Goal: Task Accomplishment & Management: Manage account settings

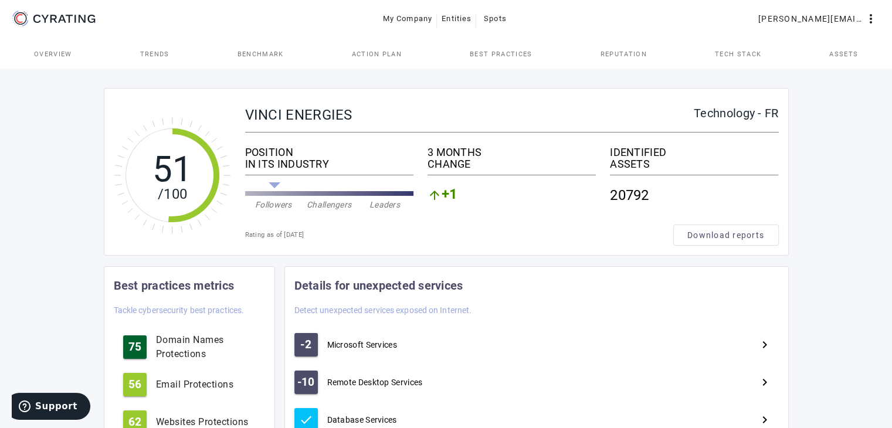
click at [834, 55] on span "Assets" at bounding box center [843, 54] width 29 height 6
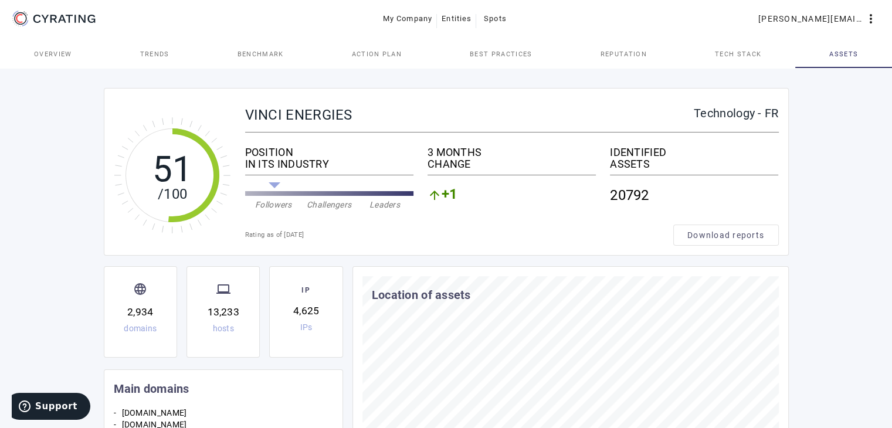
click at [486, 48] on span "Best practices" at bounding box center [501, 54] width 62 height 28
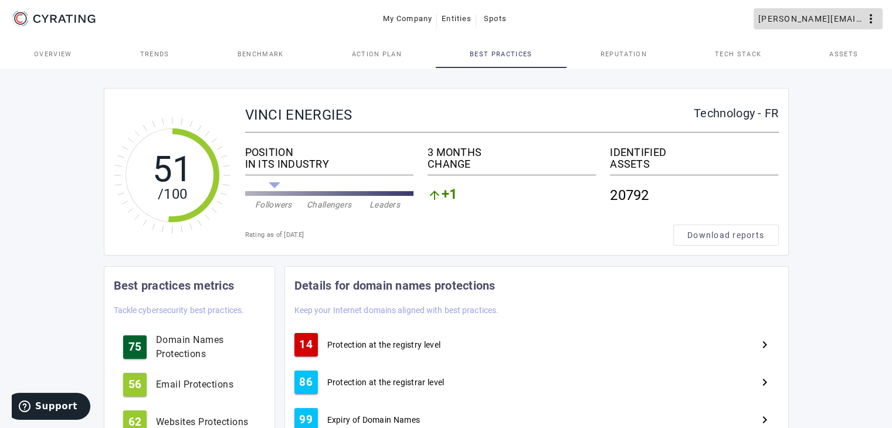
click at [874, 13] on mat-icon "more_vert" at bounding box center [871, 19] width 14 height 14
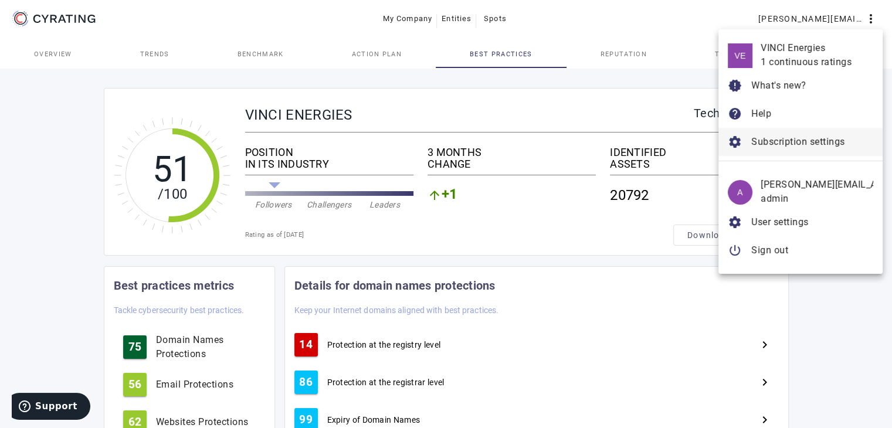
click at [793, 141] on span "Subscription settings" at bounding box center [798, 141] width 94 height 11
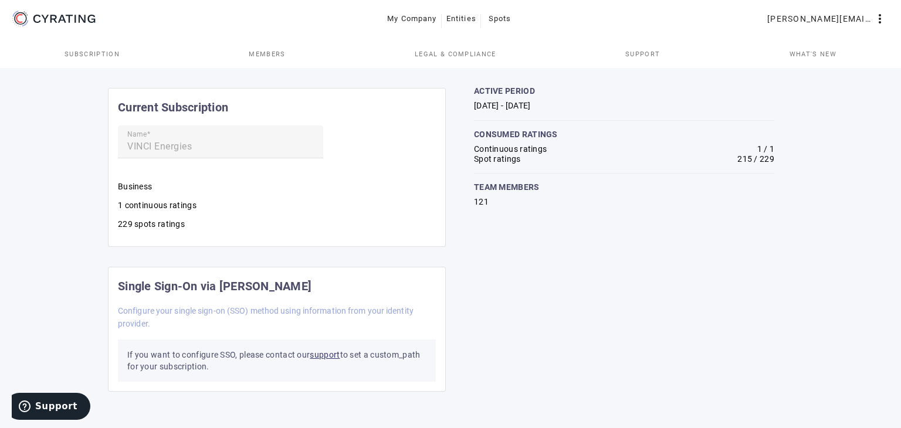
click at [262, 52] on span "Members" at bounding box center [267, 54] width 36 height 6
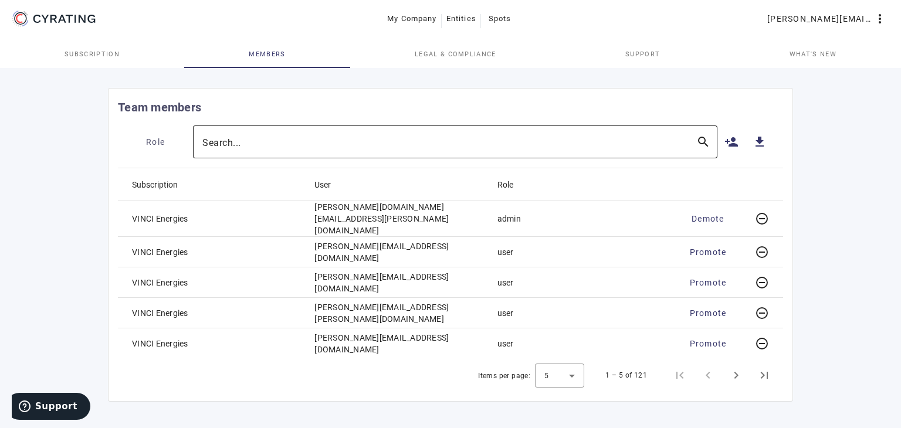
click at [272, 143] on input "Search..." at bounding box center [444, 142] width 484 height 14
type input "said"
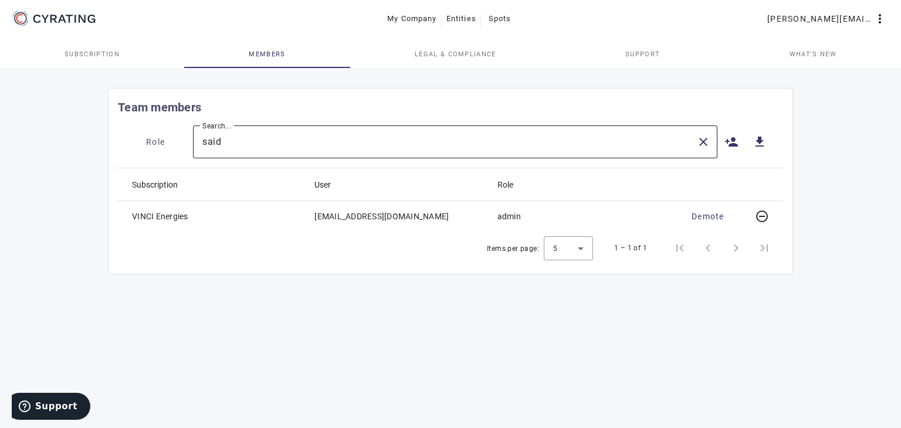
click at [312, 148] on div "said" at bounding box center [444, 142] width 484 height 33
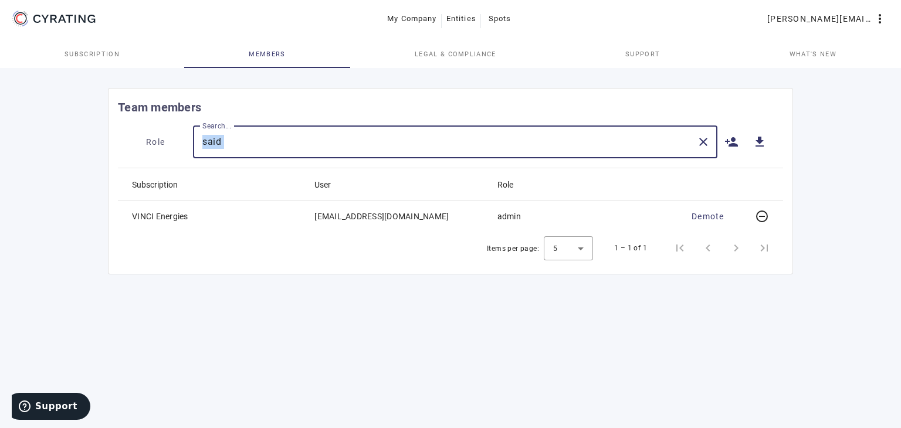
click at [312, 148] on div "said" at bounding box center [444, 142] width 484 height 33
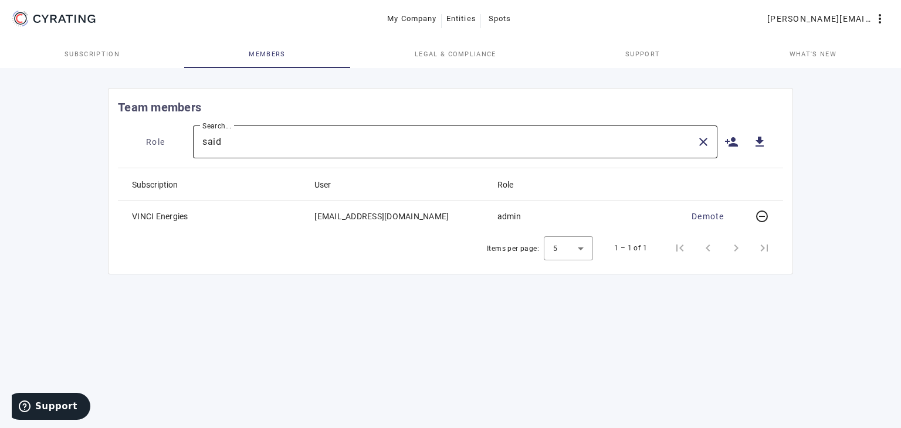
click at [270, 143] on input "said" at bounding box center [444, 142] width 484 height 14
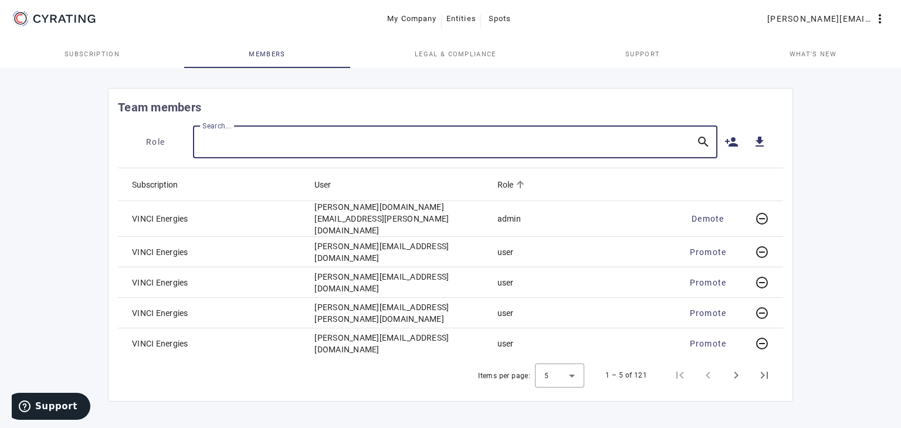
click at [507, 186] on div "Role" at bounding box center [505, 184] width 16 height 13
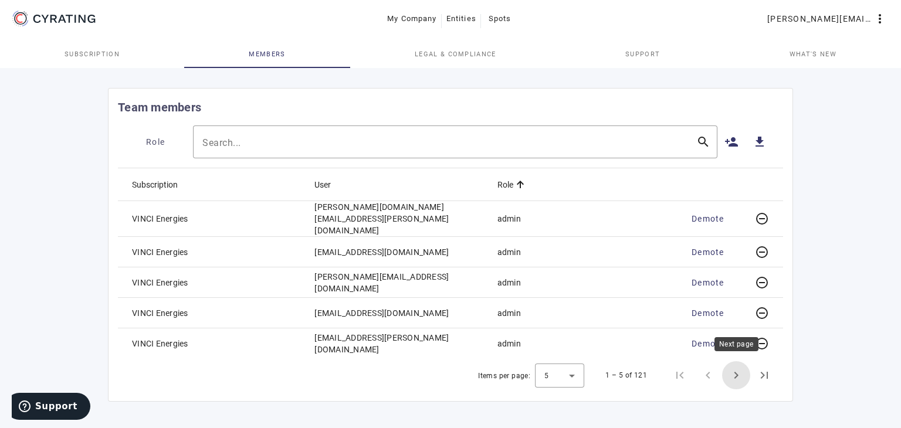
click at [740, 369] on span "Next page" at bounding box center [736, 375] width 28 height 28
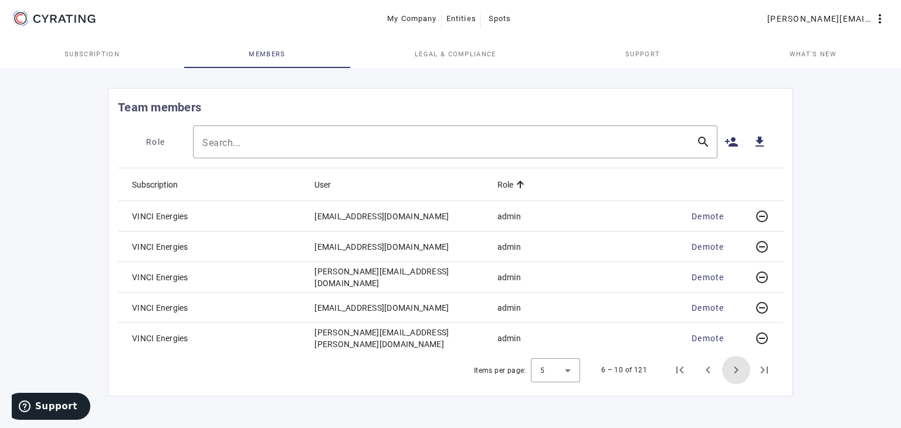
click at [740, 369] on span "Next page" at bounding box center [736, 370] width 28 height 28
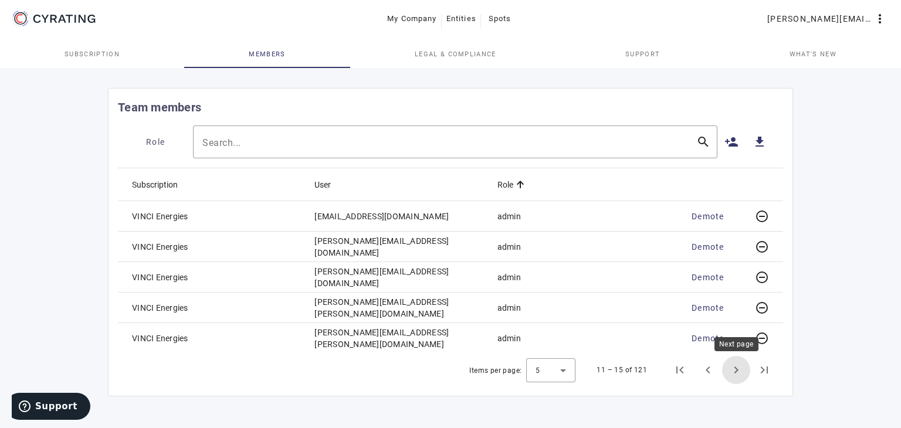
click at [734, 368] on span "Next page" at bounding box center [736, 370] width 28 height 28
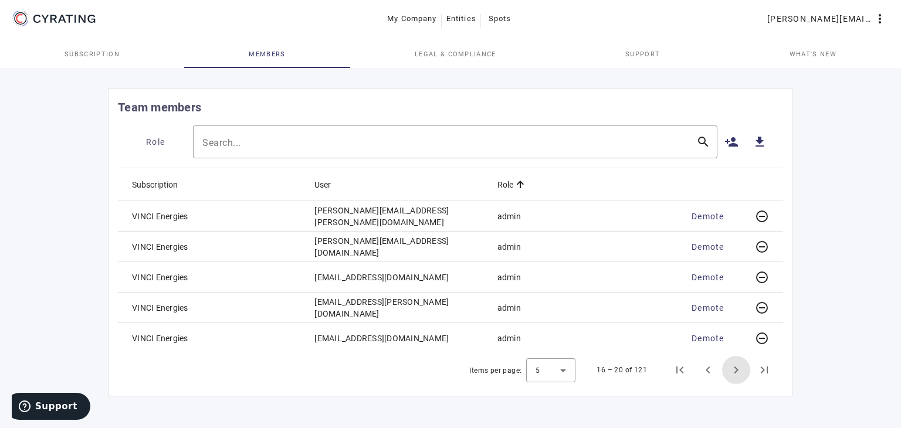
click at [734, 368] on span "Next page" at bounding box center [736, 370] width 28 height 28
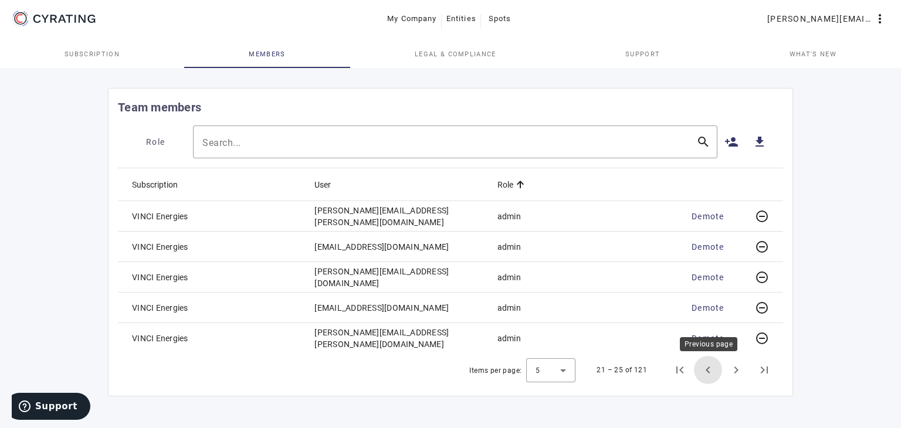
click at [703, 368] on span "Previous page" at bounding box center [708, 370] width 28 height 28
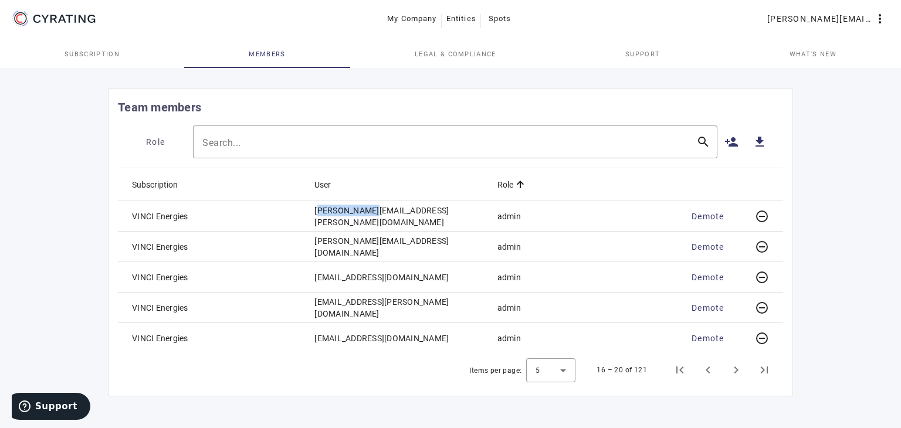
drag, startPoint x: 313, startPoint y: 216, endPoint x: 357, endPoint y: 218, distance: 43.4
click at [357, 218] on mat-cell "[PERSON_NAME][EMAIL_ADDRESS][PERSON_NAME][DOMAIN_NAME]" at bounding box center [396, 216] width 182 height 30
copy mat-cell "[PERSON_NAME].[PERSON_NAME]"
click at [314, 131] on div at bounding box center [444, 142] width 484 height 33
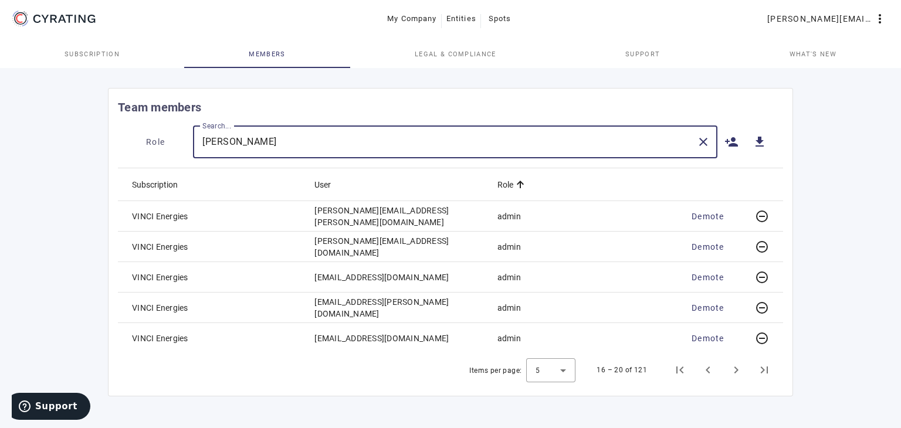
type input "[PERSON_NAME]"
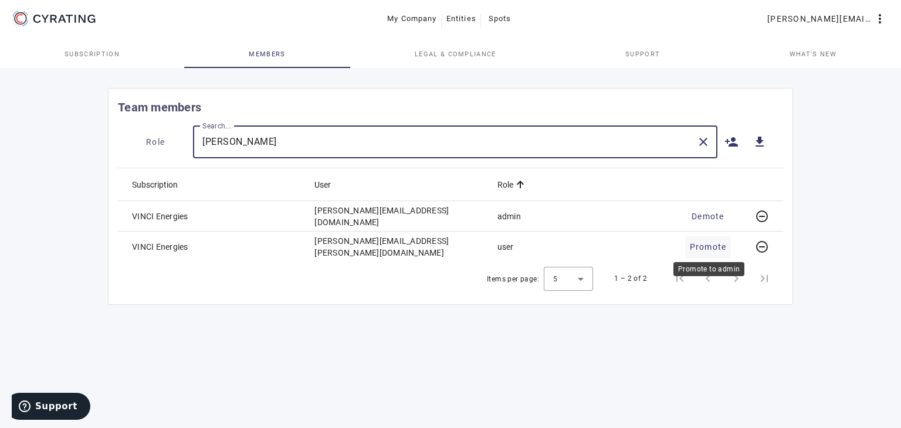
click at [708, 247] on span "Promote" at bounding box center [708, 247] width 37 height 12
